Goal: Transaction & Acquisition: Purchase product/service

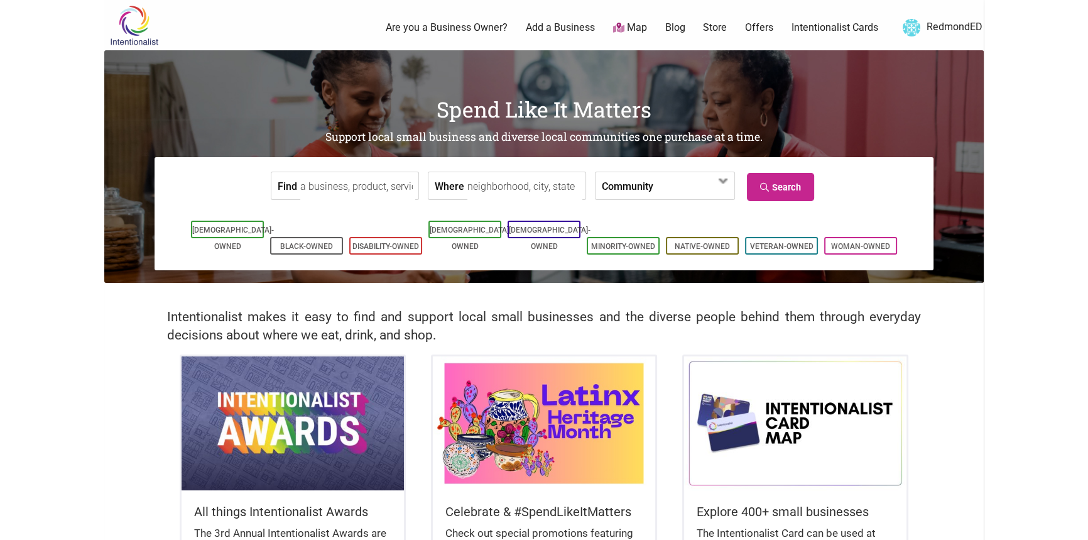
click at [797, 25] on link "Intentionalist Cards" at bounding box center [835, 28] width 87 height 14
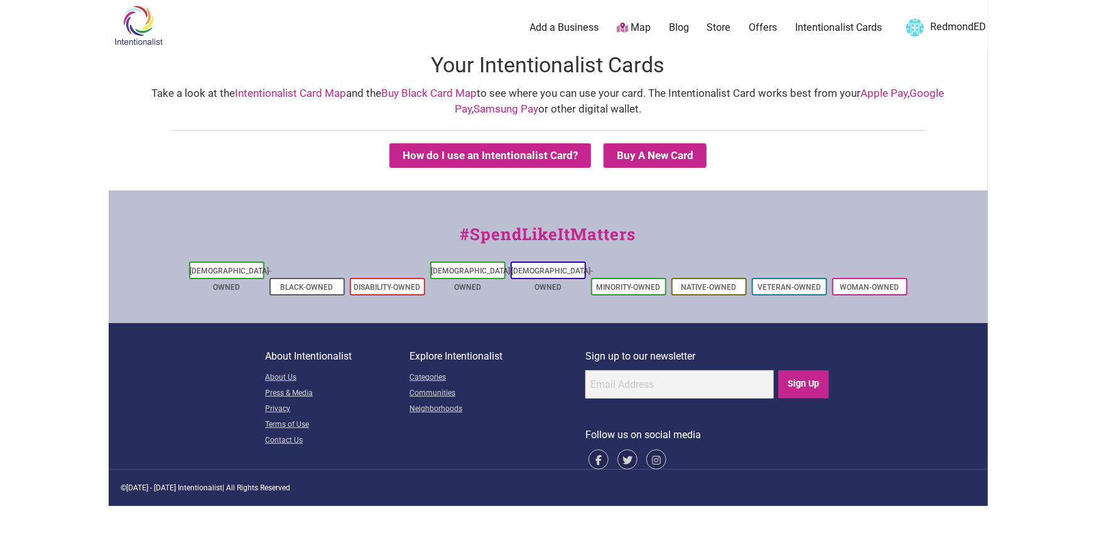
click at [723, 25] on link "Store" at bounding box center [719, 28] width 24 height 14
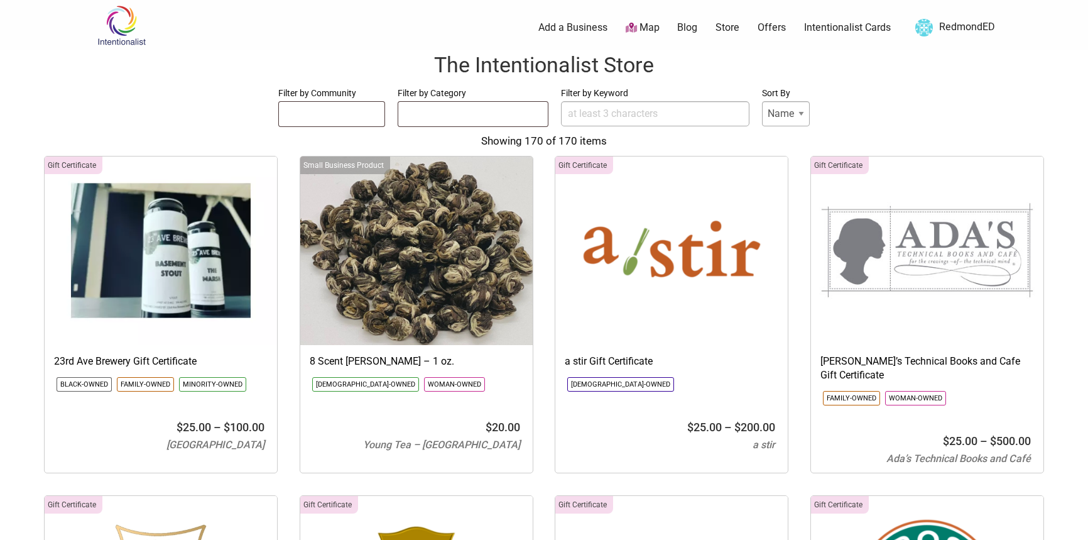
select select
click at [599, 108] on input "Filter by Keyword" at bounding box center [655, 113] width 188 height 25
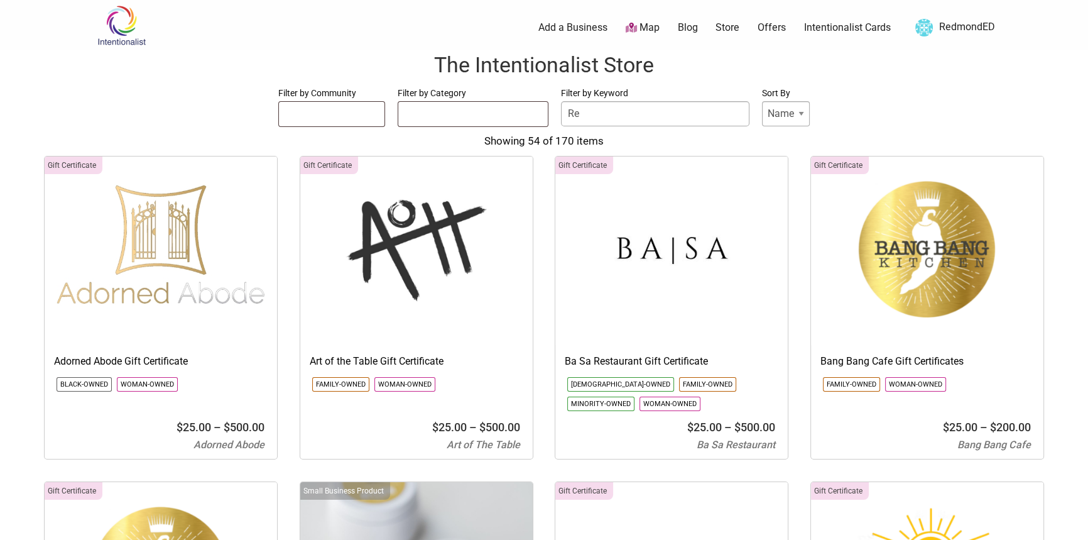
type input "R"
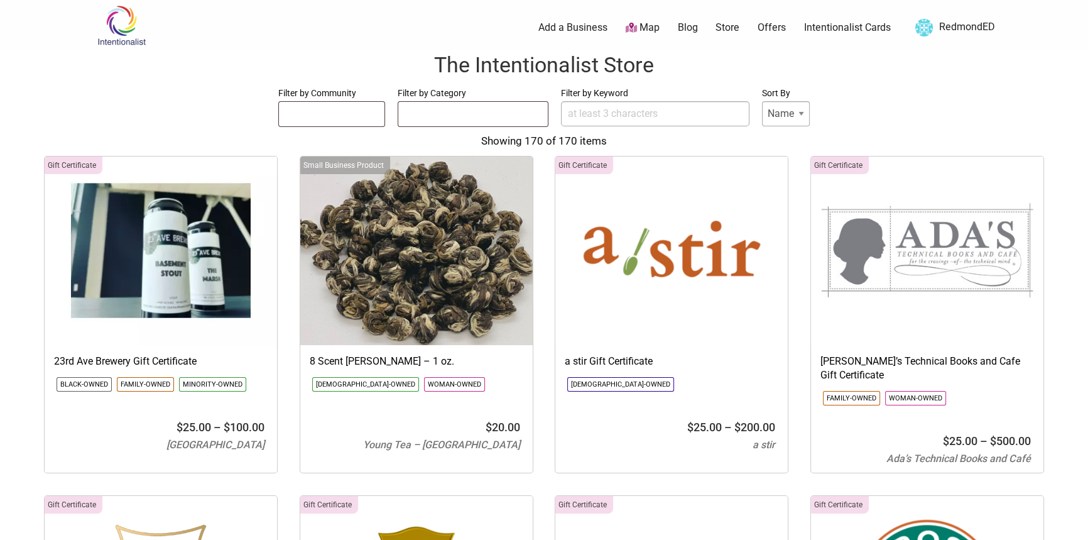
click at [471, 117] on ul at bounding box center [473, 112] width 150 height 20
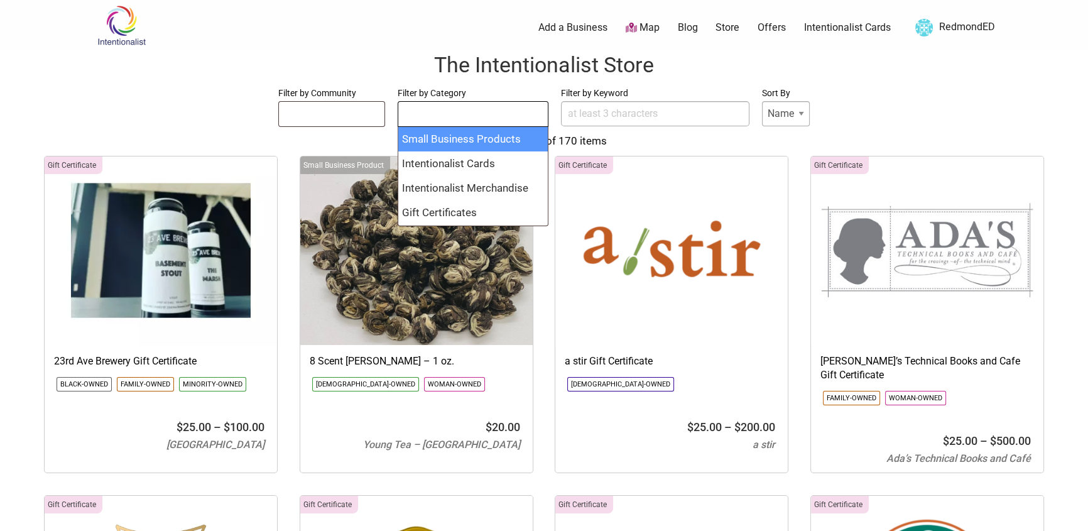
click at [465, 120] on ul at bounding box center [473, 112] width 150 height 20
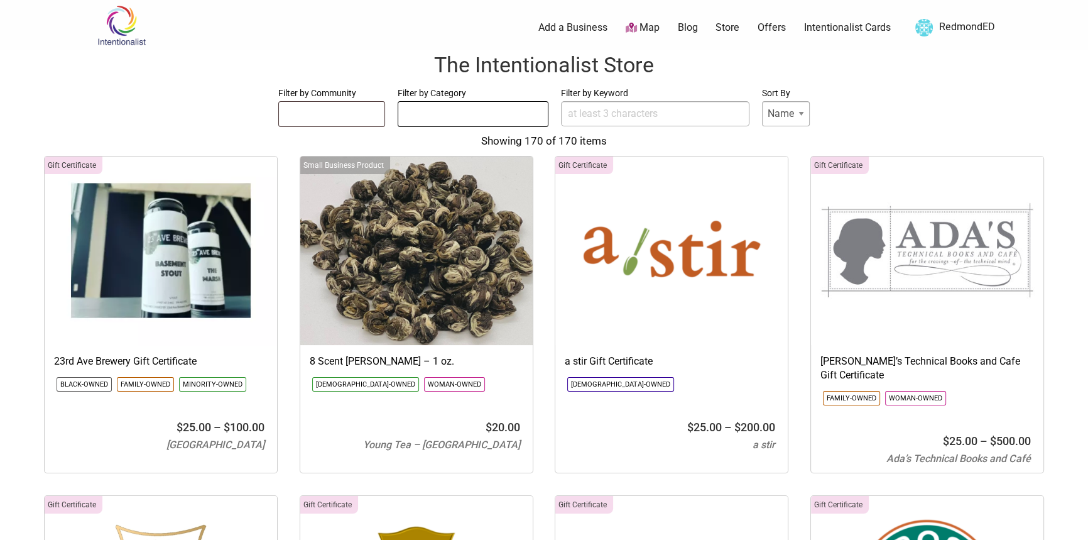
click at [574, 114] on input "Filter by Keyword" at bounding box center [655, 113] width 188 height 25
type input "j"
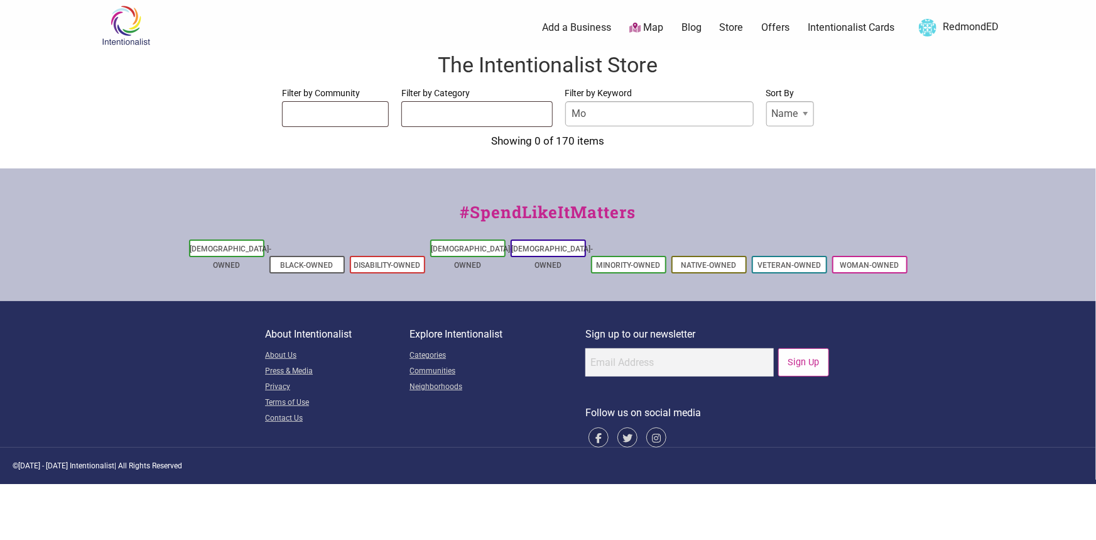
type input "M"
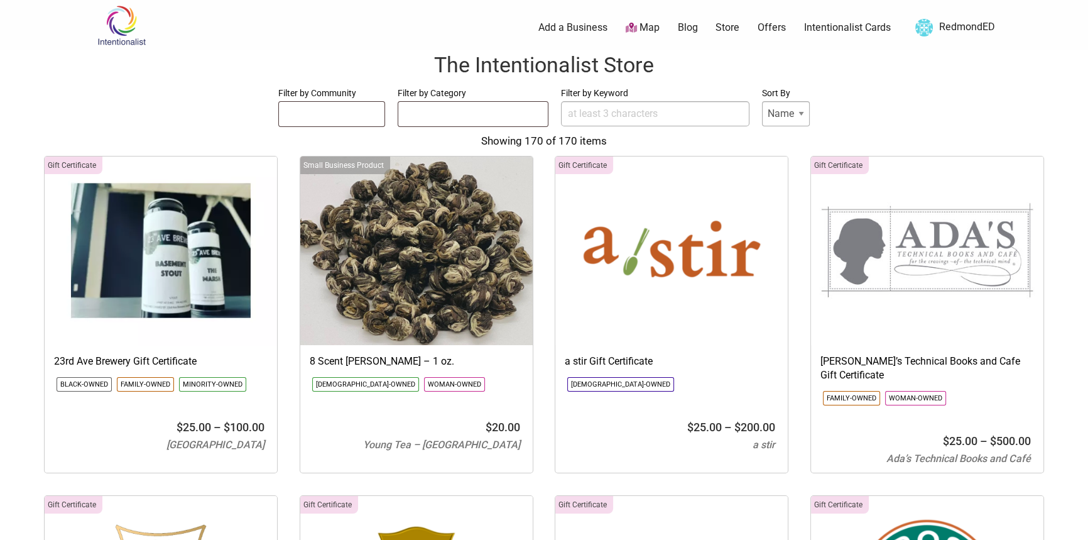
click at [314, 124] on span at bounding box center [331, 114] width 107 height 26
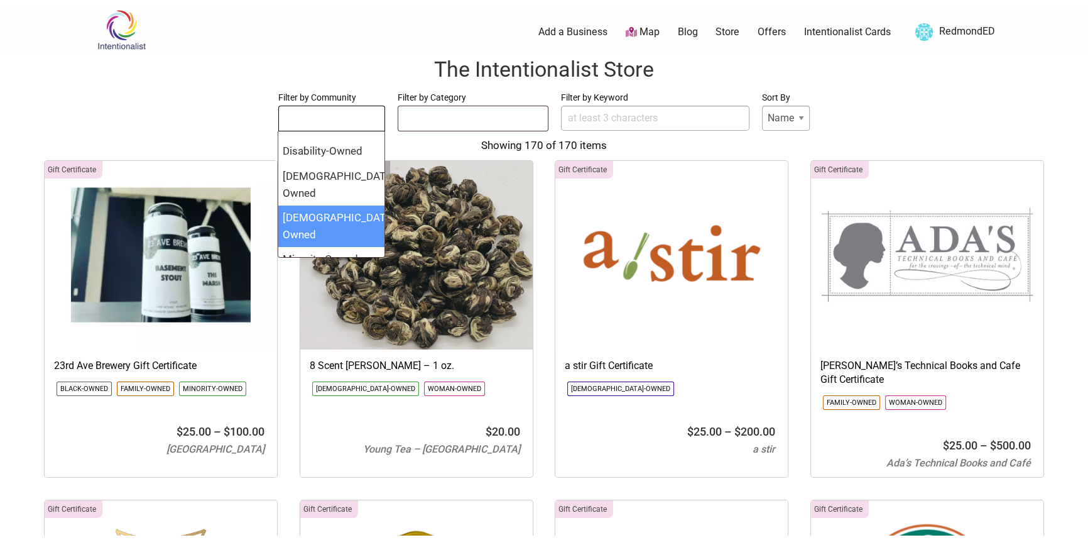
scroll to position [38, 0]
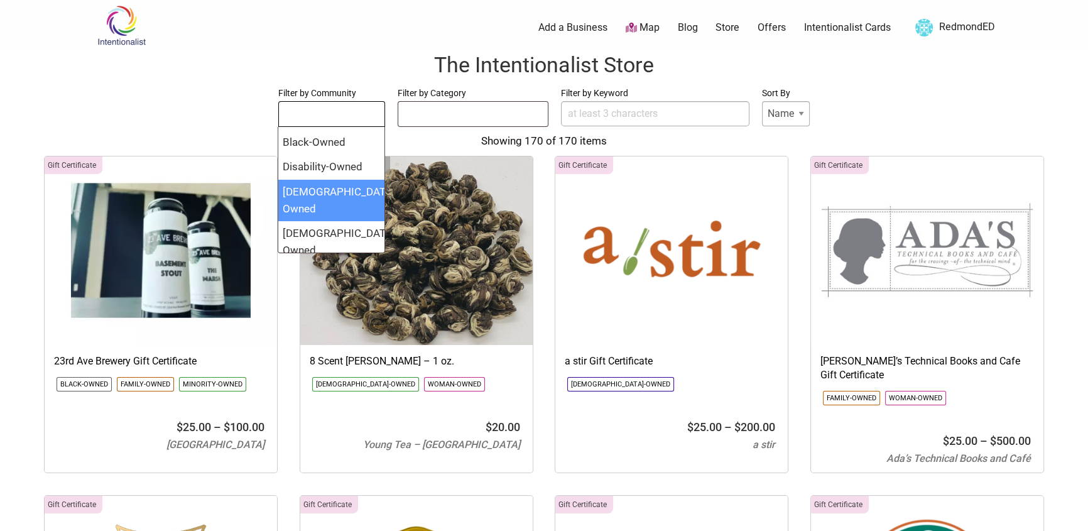
select select "1689"
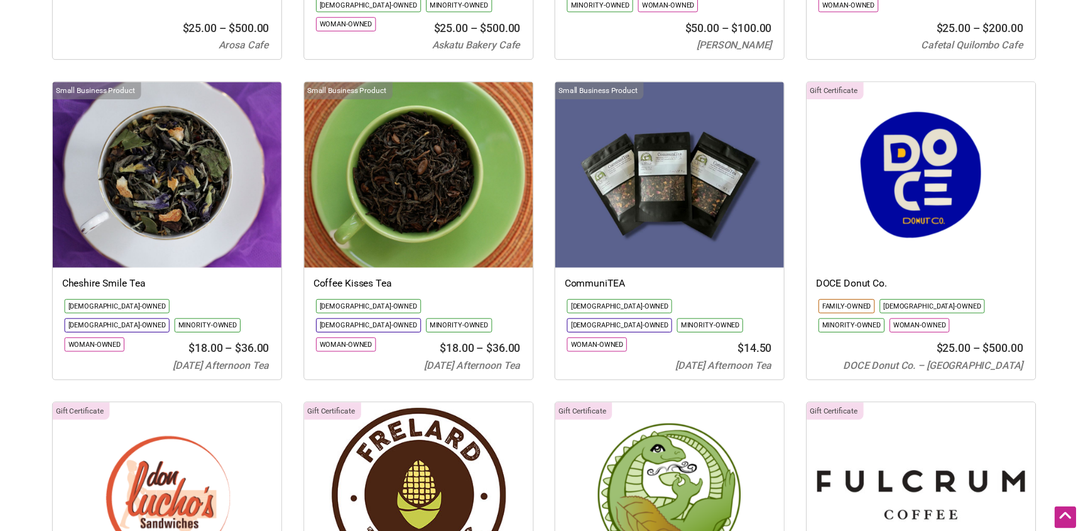
scroll to position [0, 0]
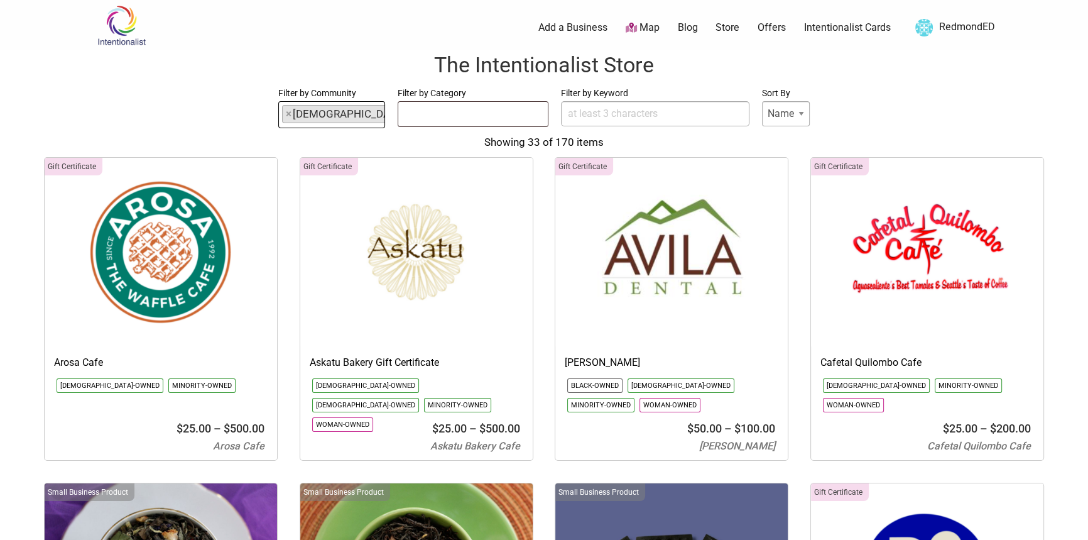
click at [320, 120] on li "× Latino-Owned" at bounding box center [363, 114] width 163 height 18
